Goal: Check status: Check status

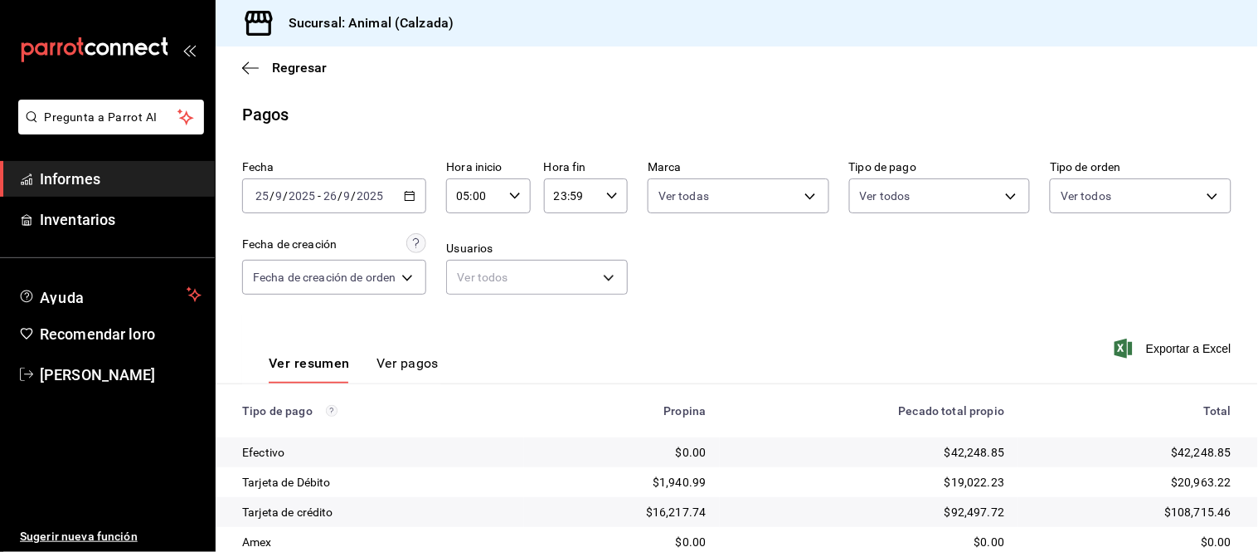
scroll to position [181, 0]
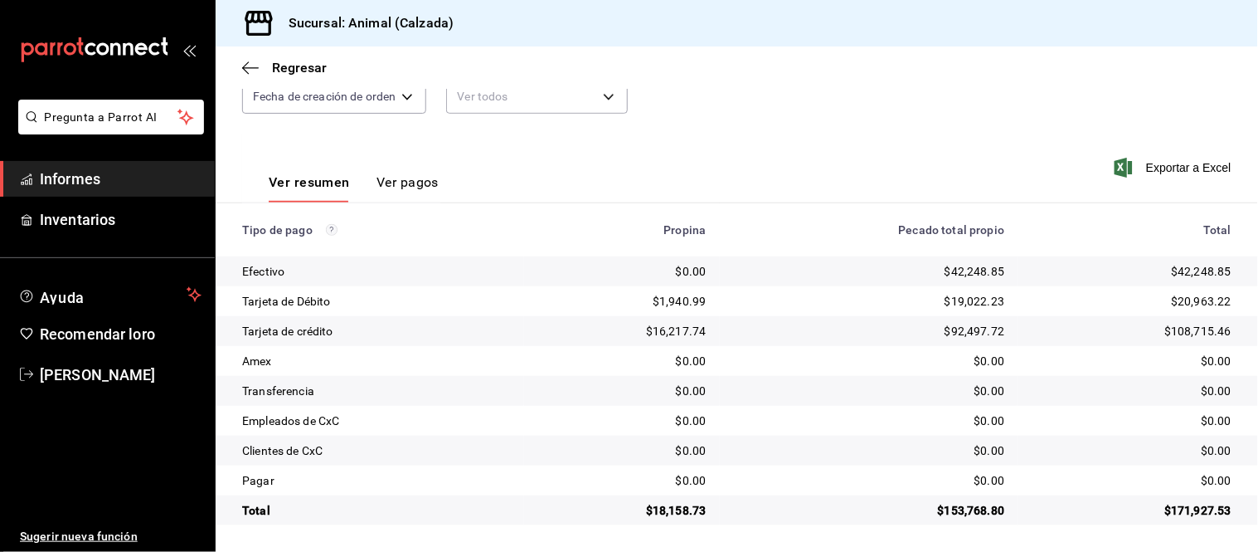
click at [393, 177] on font "Ver pagos" at bounding box center [408, 182] width 62 height 16
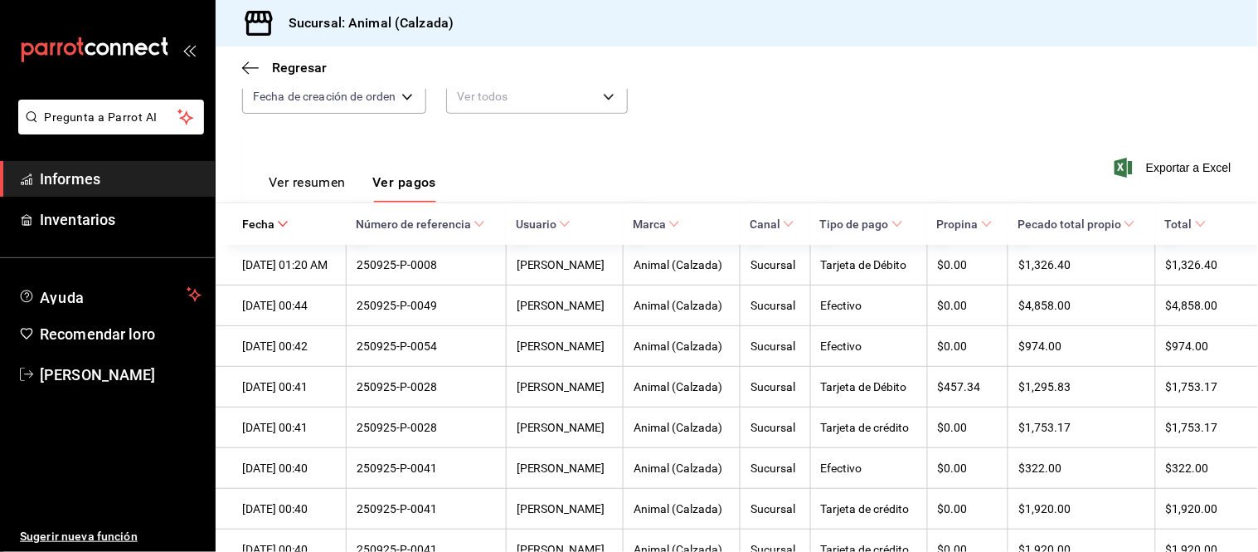
click at [324, 182] on font "Ver resumen" at bounding box center [307, 182] width 77 height 16
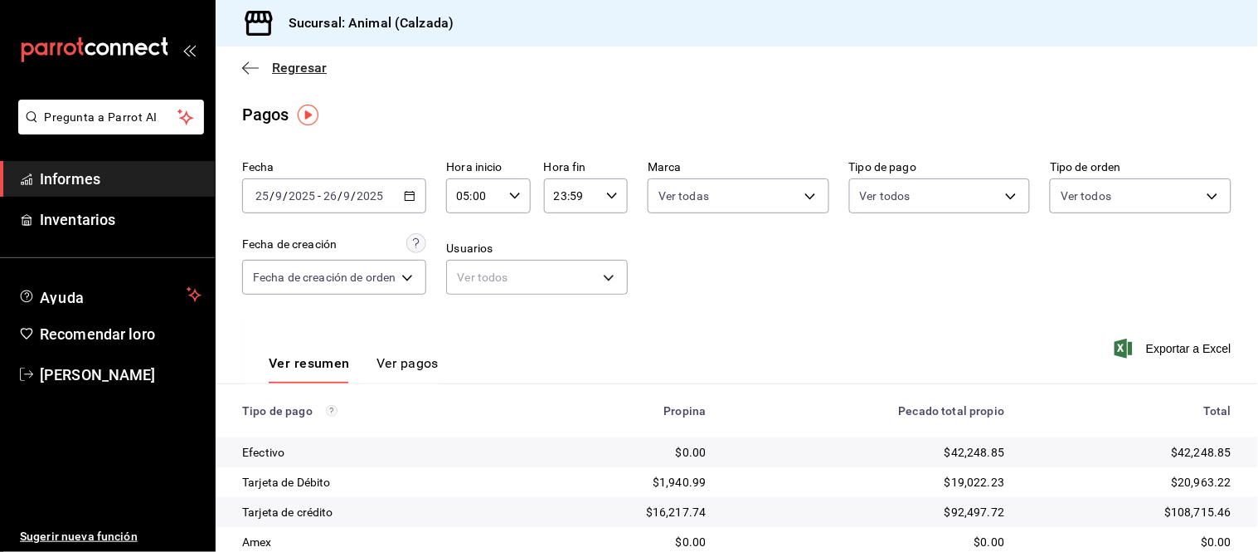
click at [251, 61] on icon "button" at bounding box center [250, 68] width 17 height 15
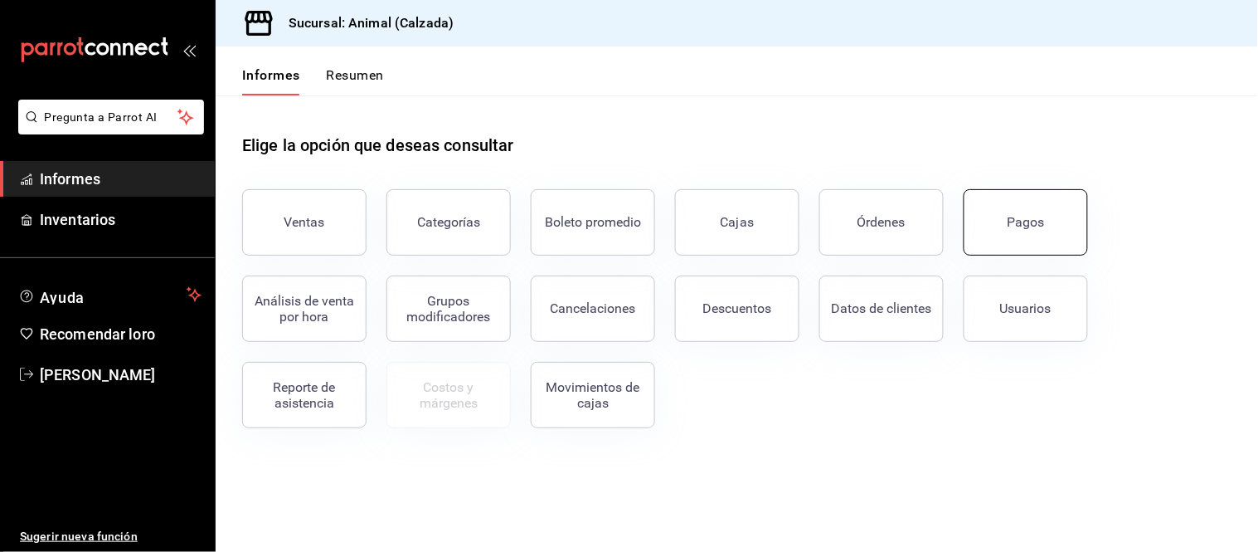
click at [1049, 220] on button "Pagos" at bounding box center [1026, 222] width 124 height 66
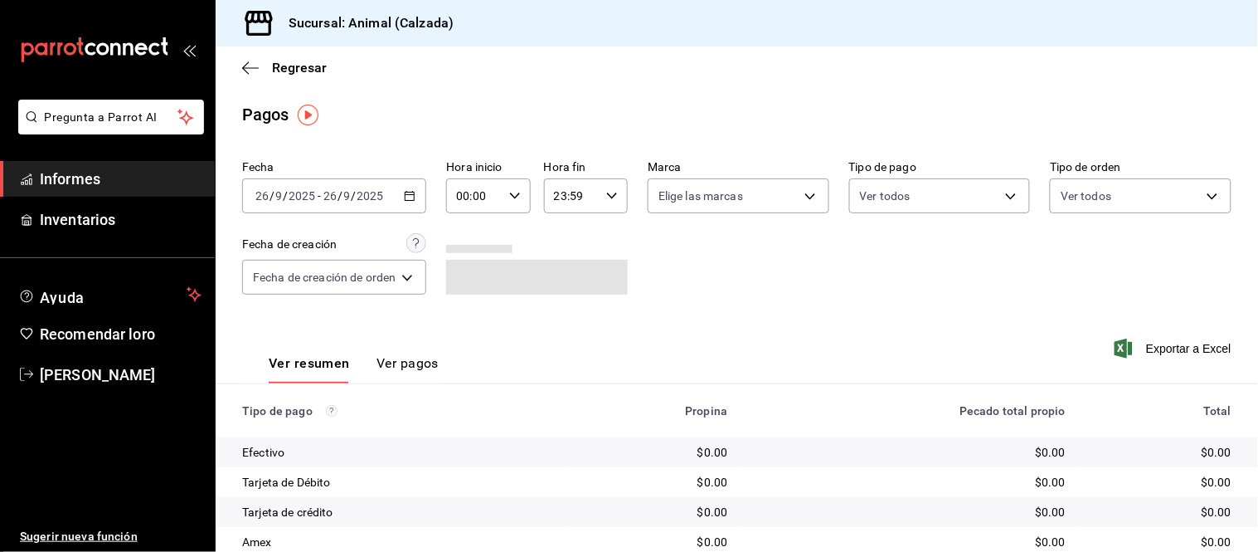
click at [511, 201] on icon "button" at bounding box center [515, 196] width 12 height 12
click at [471, 251] on font "05" at bounding box center [469, 253] width 13 height 13
type input "05:00"
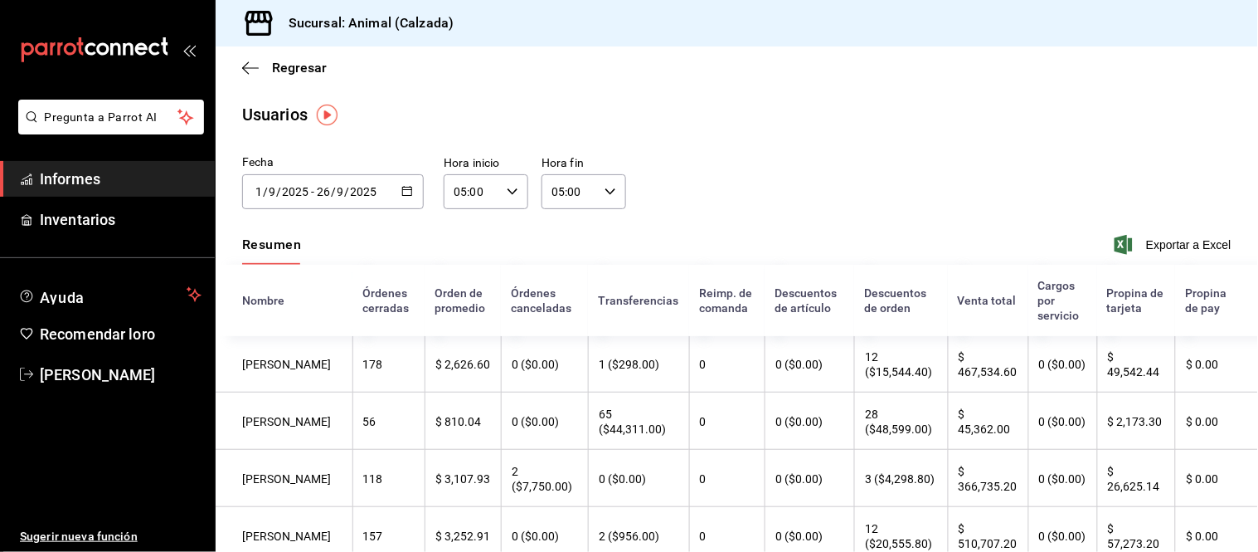
drag, startPoint x: 119, startPoint y: 183, endPoint x: 134, endPoint y: 177, distance: 16.3
click at [119, 183] on span "Informes" at bounding box center [121, 179] width 162 height 22
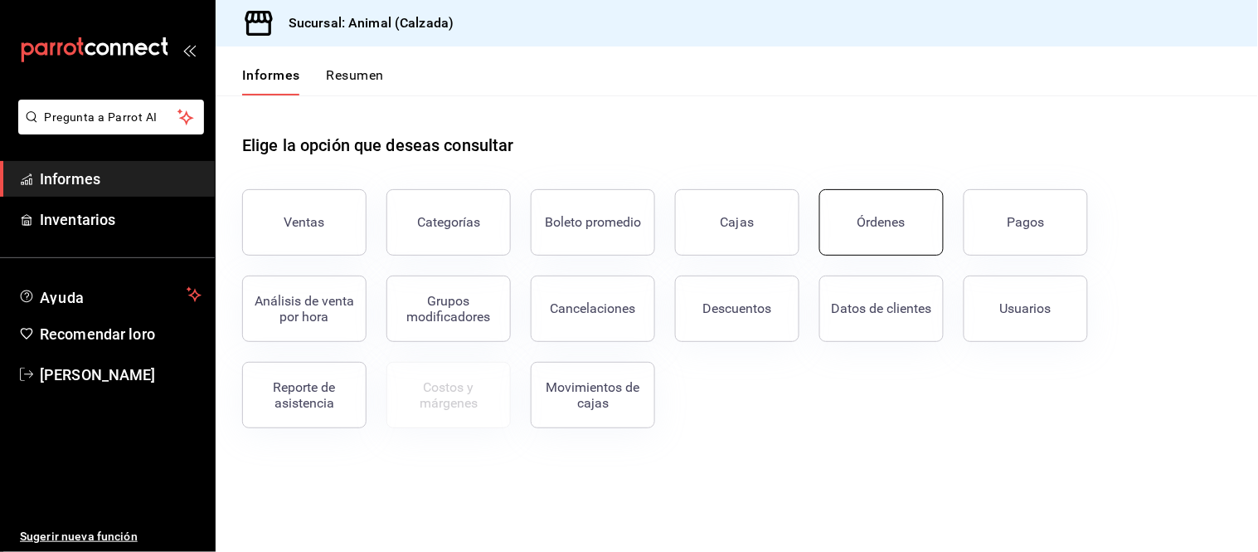
drag, startPoint x: 856, startPoint y: 252, endPoint x: 846, endPoint y: 237, distance: 17.9
click at [857, 252] on div "Órdenes" at bounding box center [871, 212] width 144 height 86
click at [919, 230] on button "Órdenes" at bounding box center [881, 222] width 124 height 66
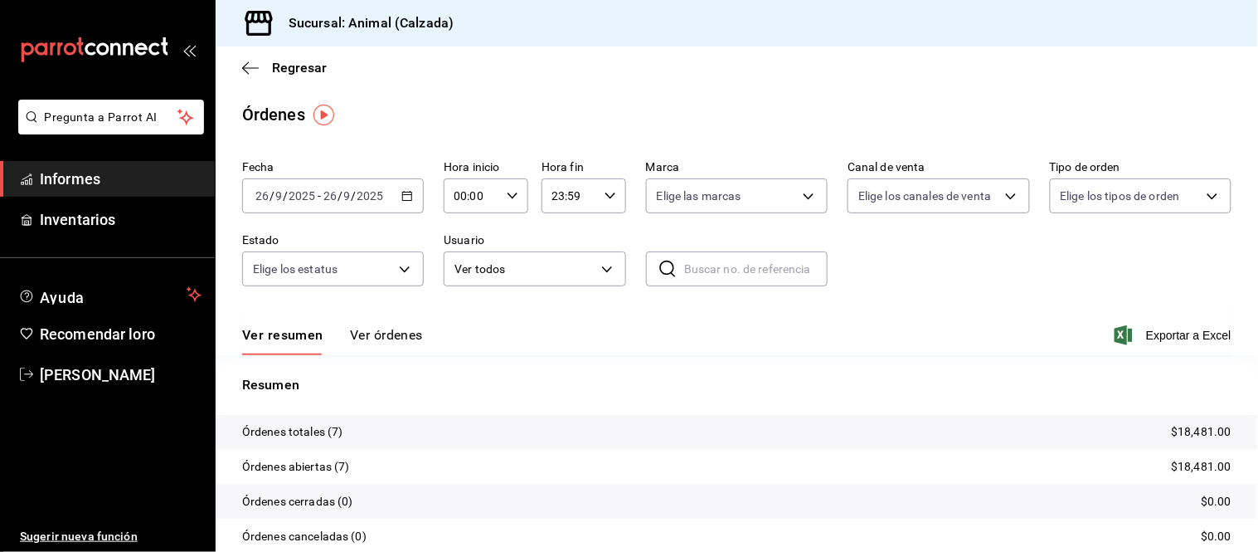
click at [514, 194] on icon "button" at bounding box center [513, 196] width 12 height 12
click at [462, 255] on font "05" at bounding box center [461, 253] width 13 height 13
type input "05:00"
click at [355, 334] on div at bounding box center [629, 276] width 1258 height 552
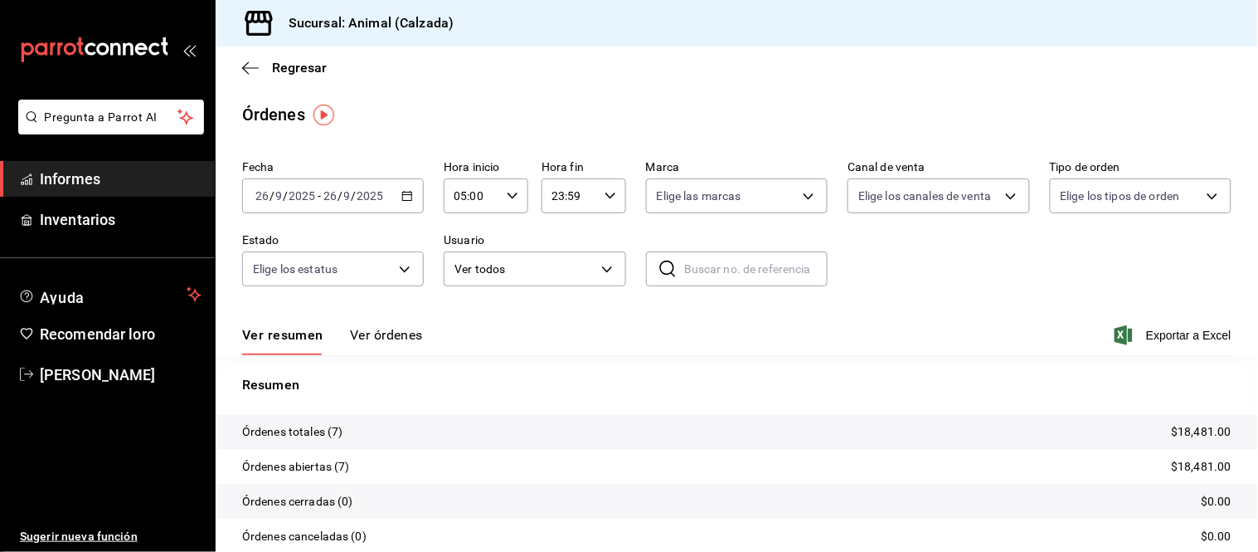
click at [357, 333] on font "Ver órdenes" at bounding box center [386, 335] width 73 height 16
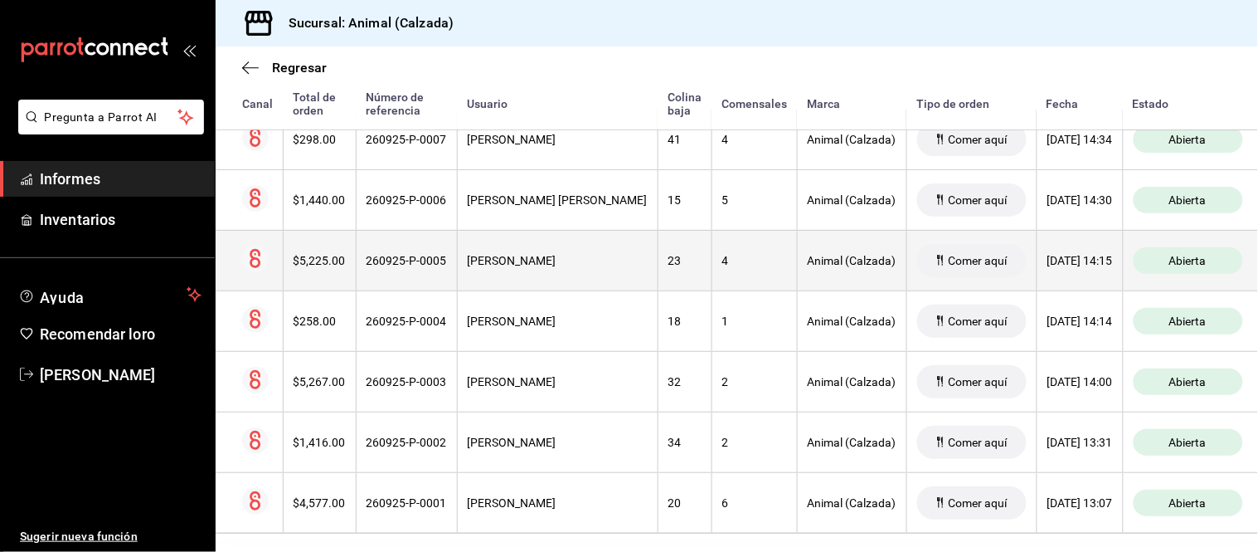
scroll to position [359, 0]
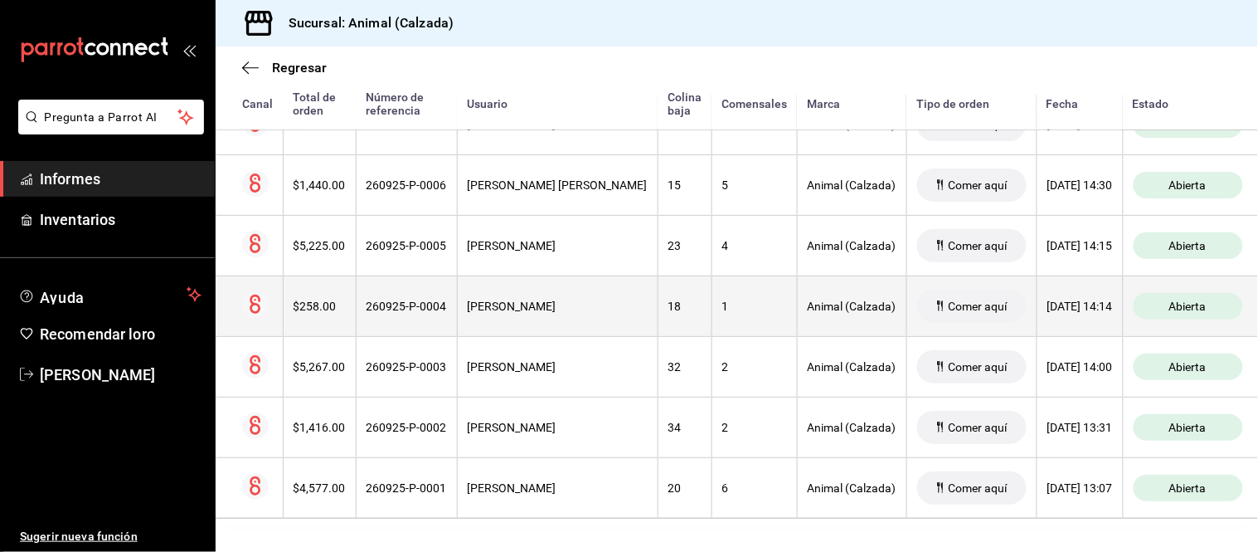
click at [586, 313] on th "Jaime Ochoa" at bounding box center [557, 305] width 201 height 61
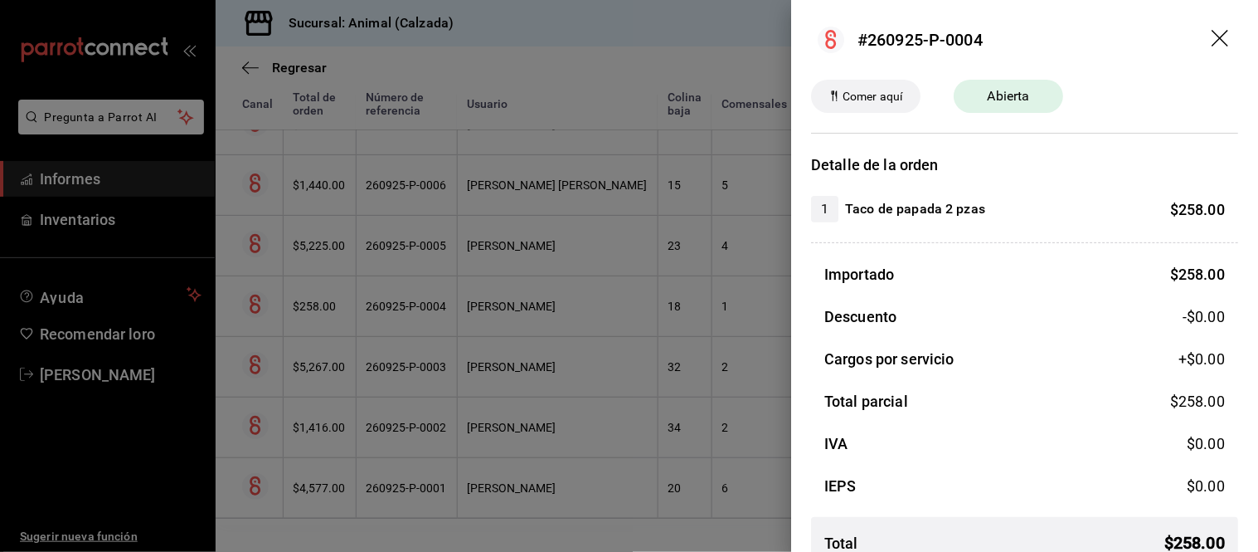
click at [586, 313] on div at bounding box center [629, 276] width 1258 height 552
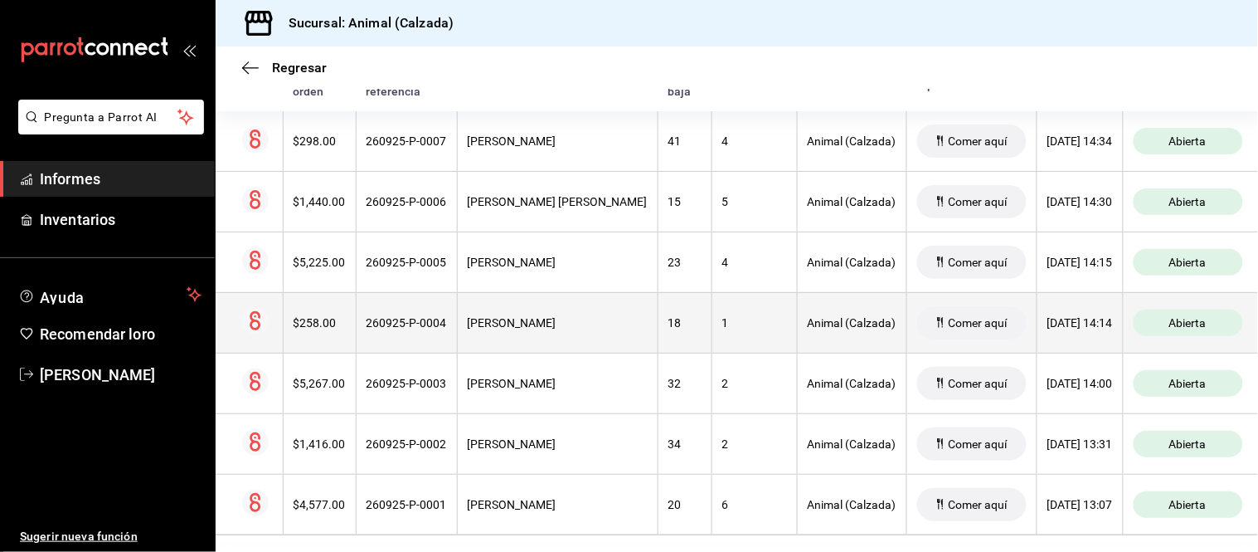
scroll to position [267, 0]
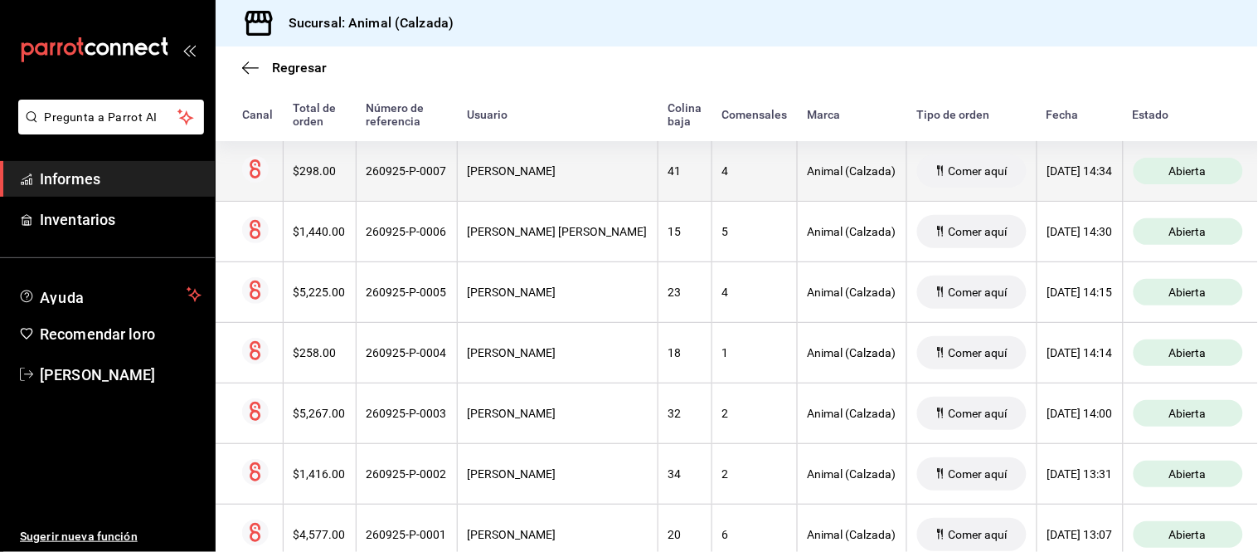
click at [550, 156] on th "LIDIA MORALES" at bounding box center [557, 171] width 201 height 61
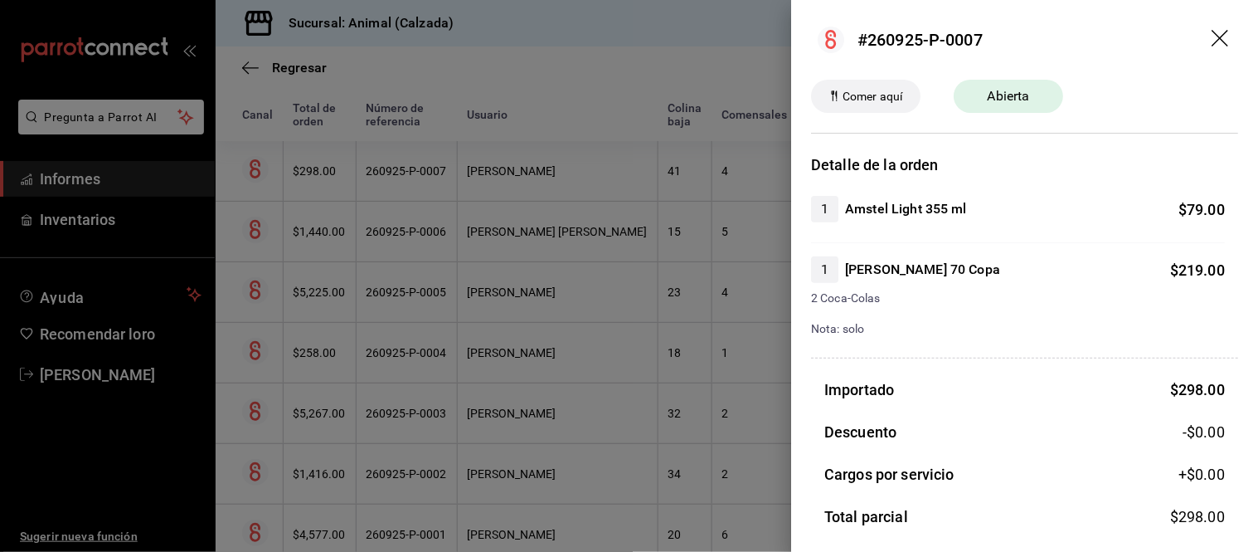
click at [569, 246] on div at bounding box center [629, 276] width 1258 height 552
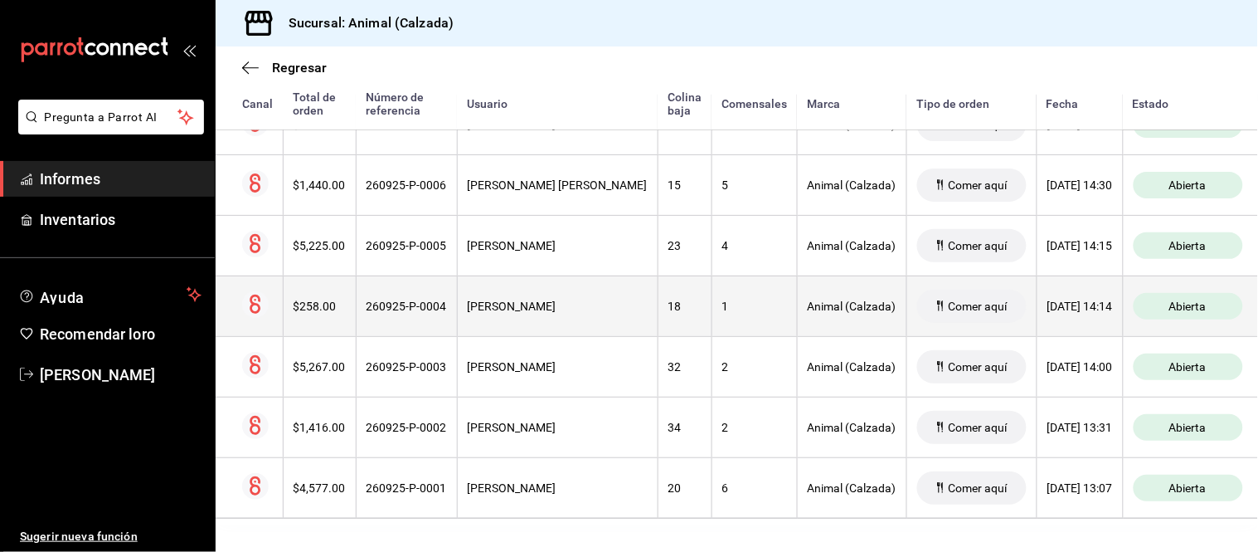
scroll to position [359, 0]
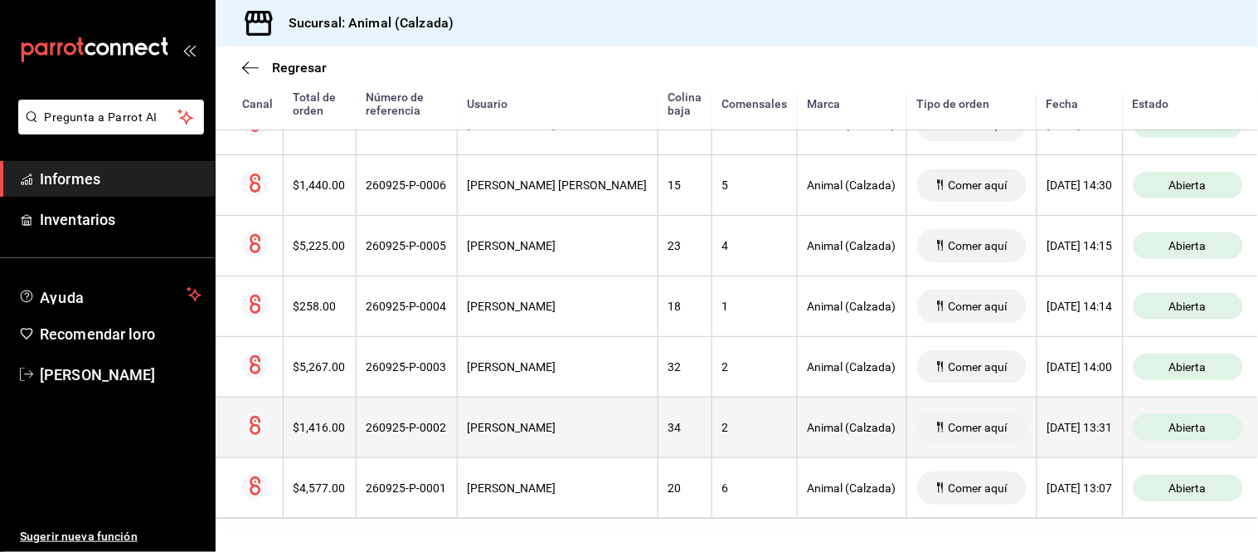
click at [510, 420] on font "Francisco Zapata" at bounding box center [512, 426] width 89 height 13
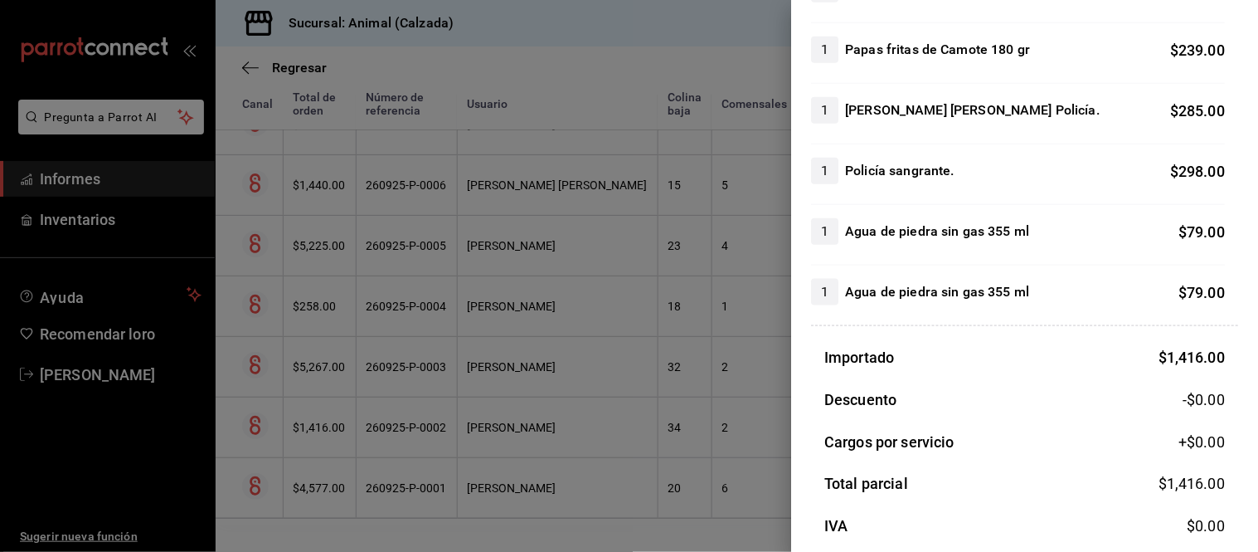
scroll to position [368, 0]
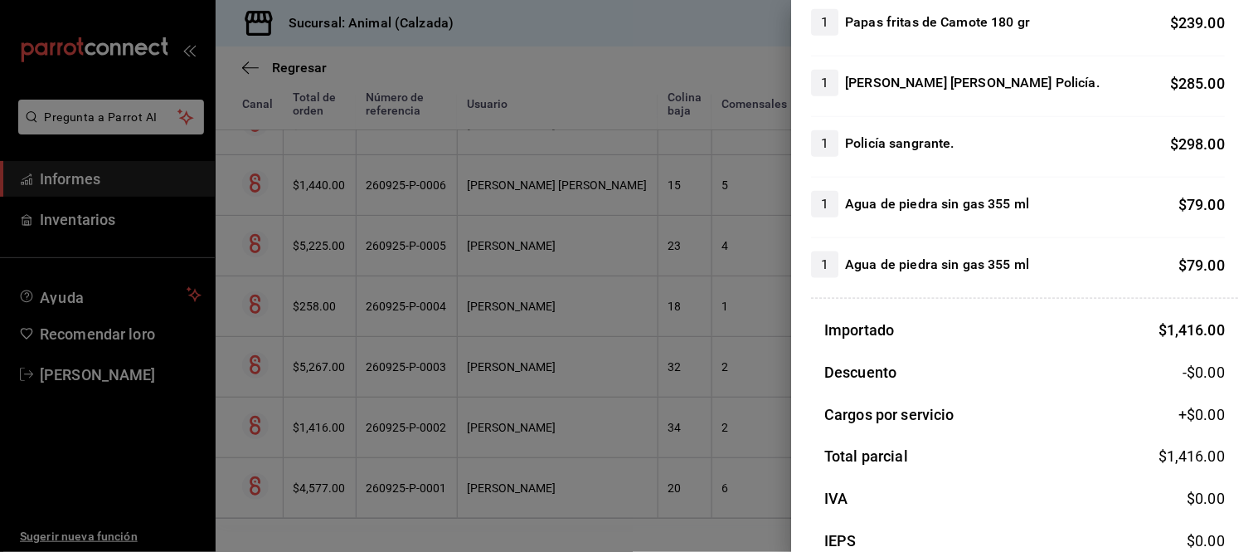
click at [750, 412] on div at bounding box center [629, 276] width 1258 height 552
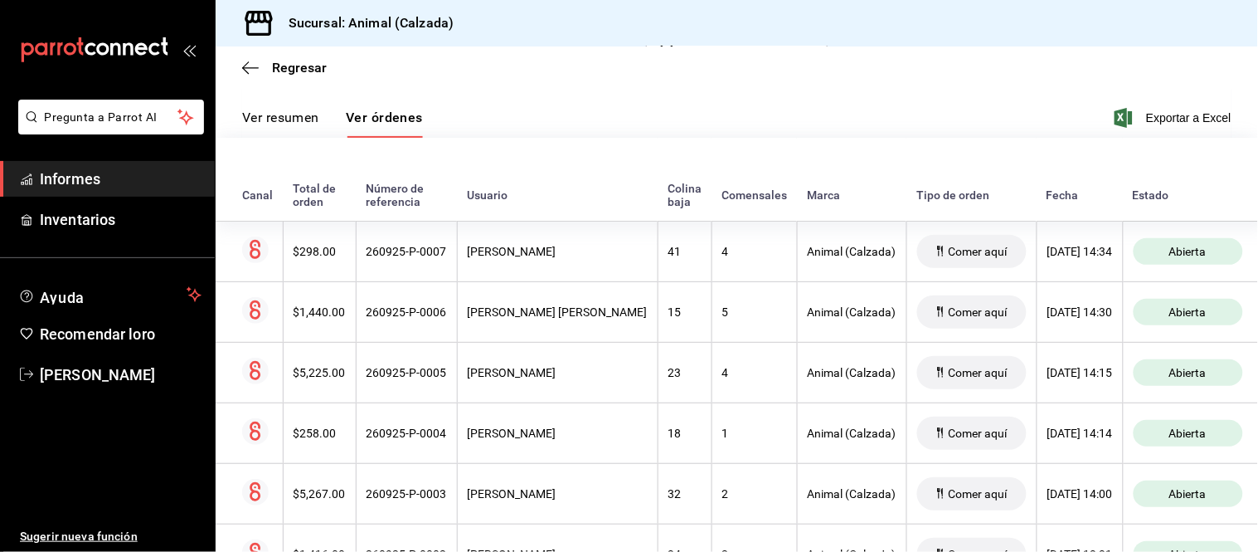
scroll to position [175, 0]
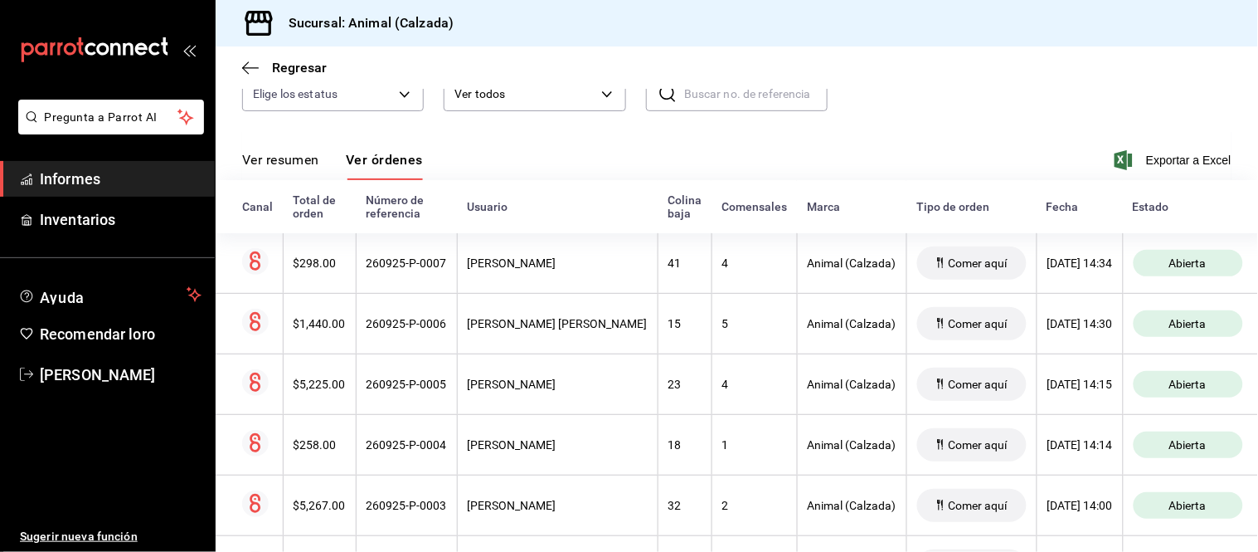
click at [277, 164] on font "Ver resumen" at bounding box center [280, 160] width 77 height 16
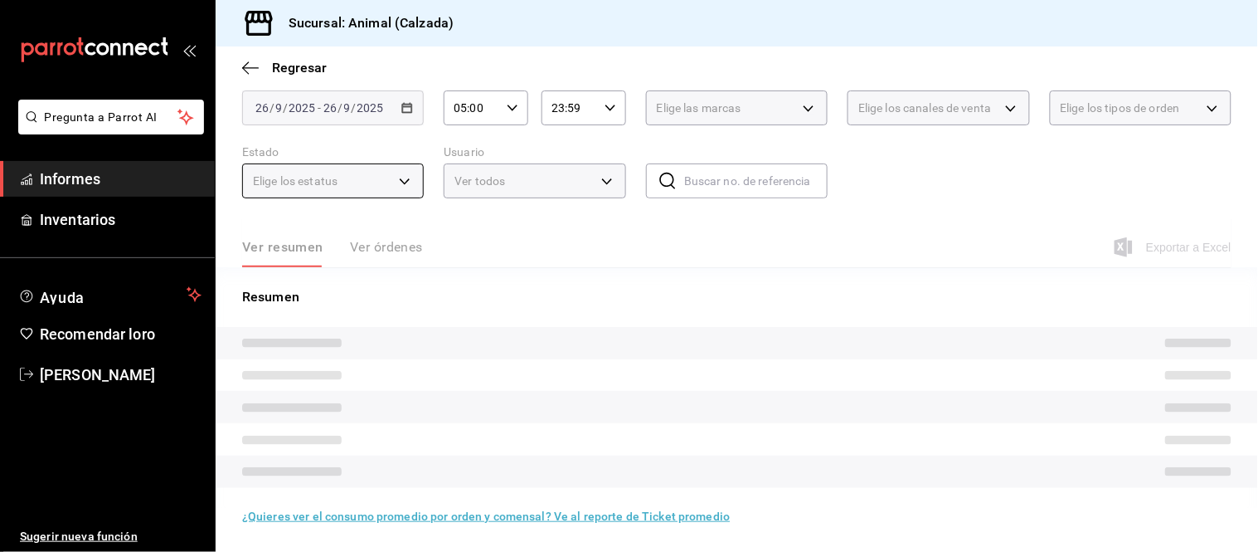
scroll to position [100, 0]
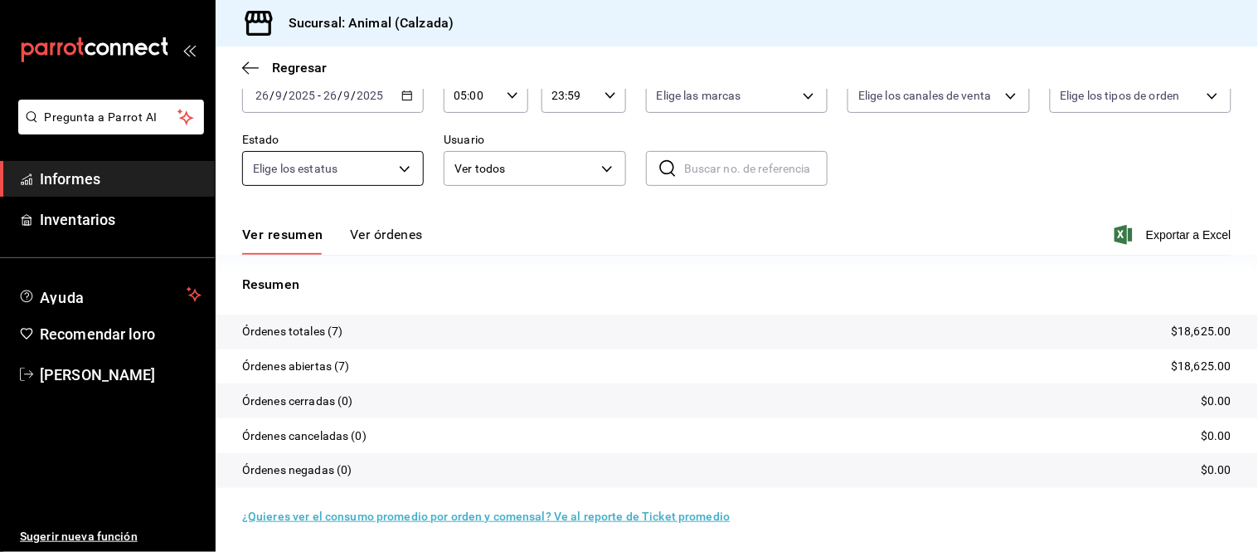
click at [375, 230] on font "Ver órdenes" at bounding box center [386, 234] width 73 height 16
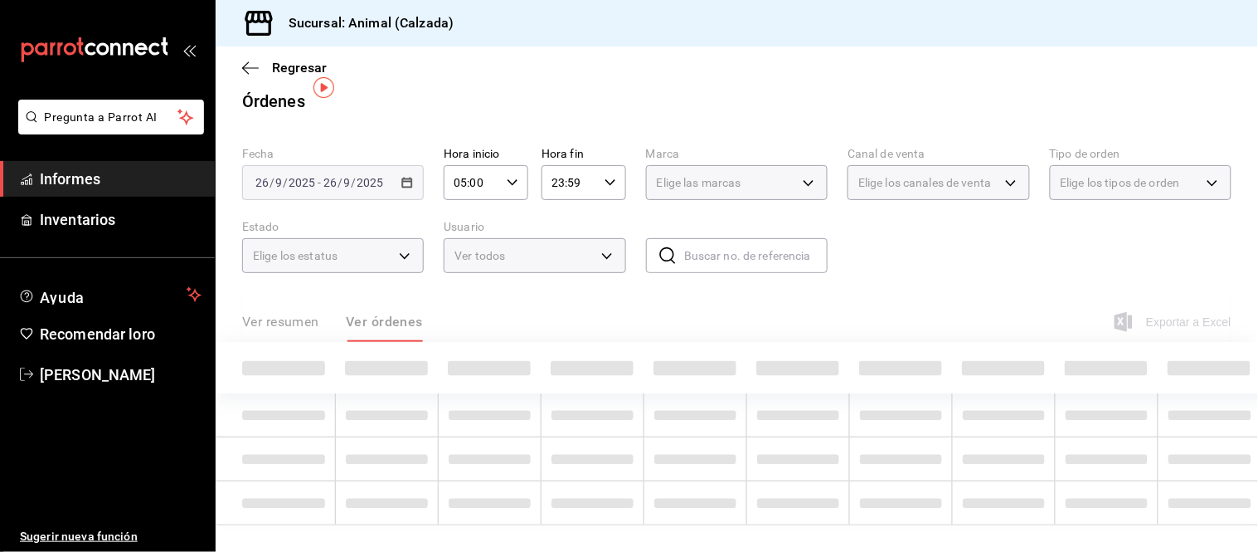
scroll to position [100, 0]
